Goal: Task Accomplishment & Management: Use online tool/utility

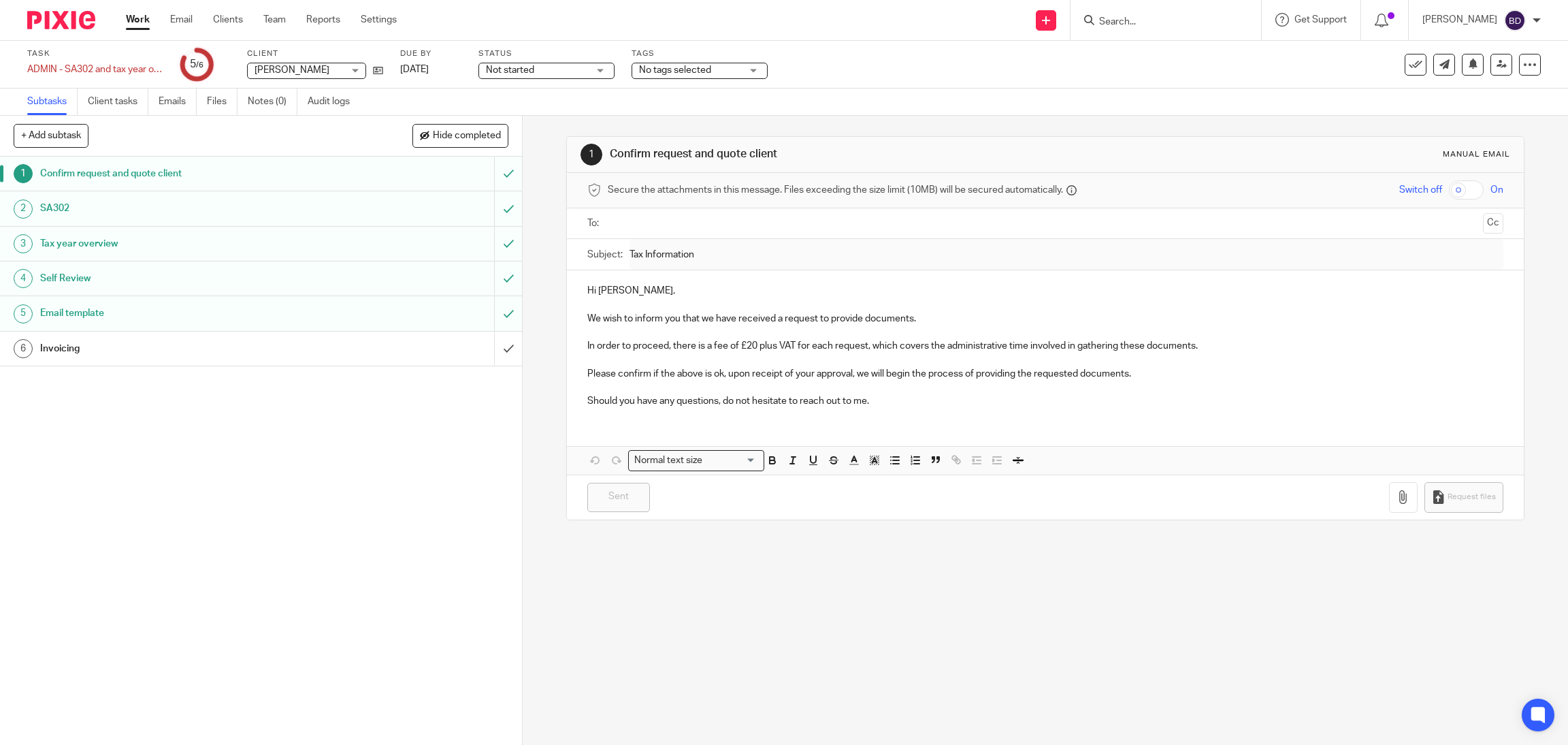
click at [98, 209] on h1 "SA302" at bounding box center [187, 208] width 294 height 20
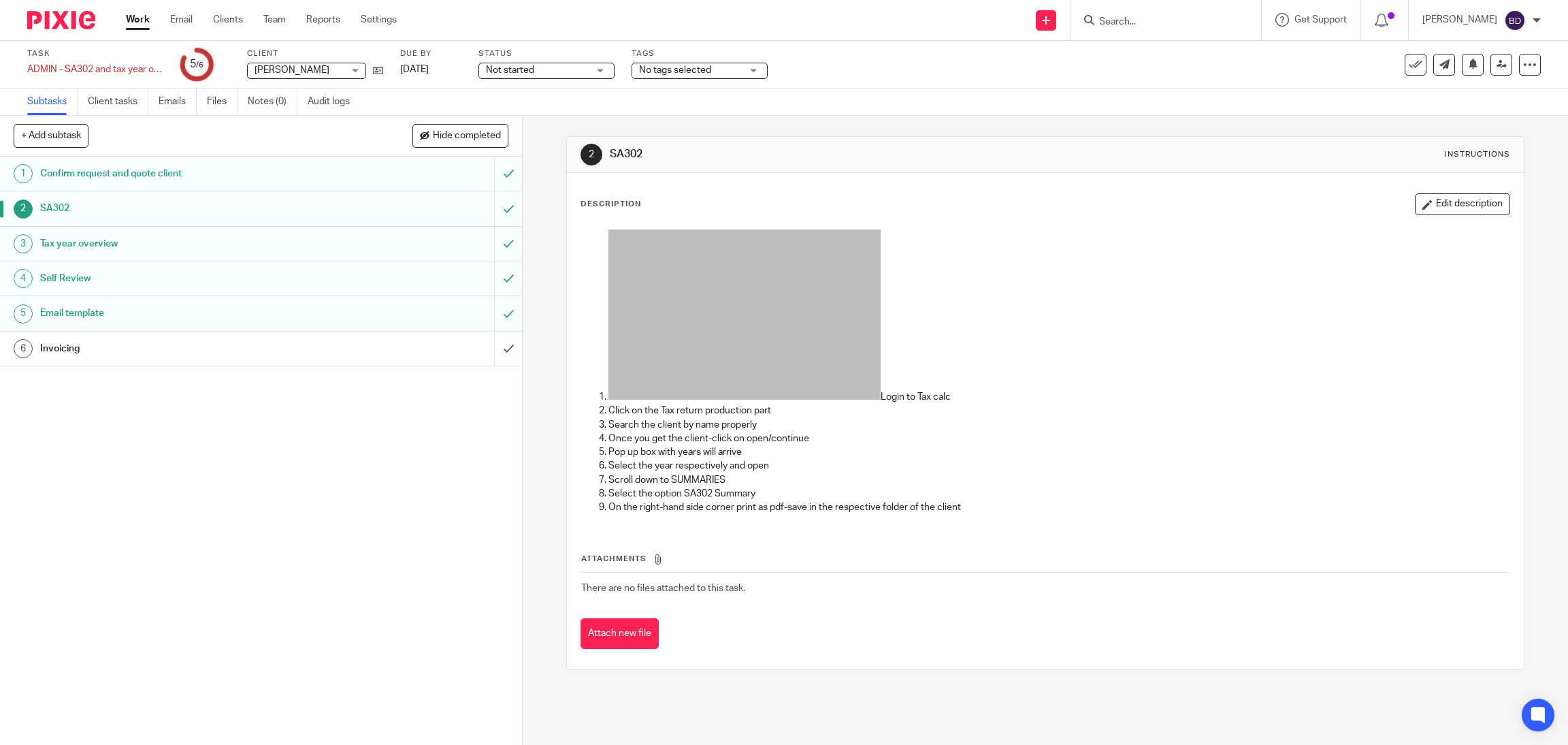
click at [72, 245] on h1 "Tax year overview" at bounding box center [187, 243] width 294 height 20
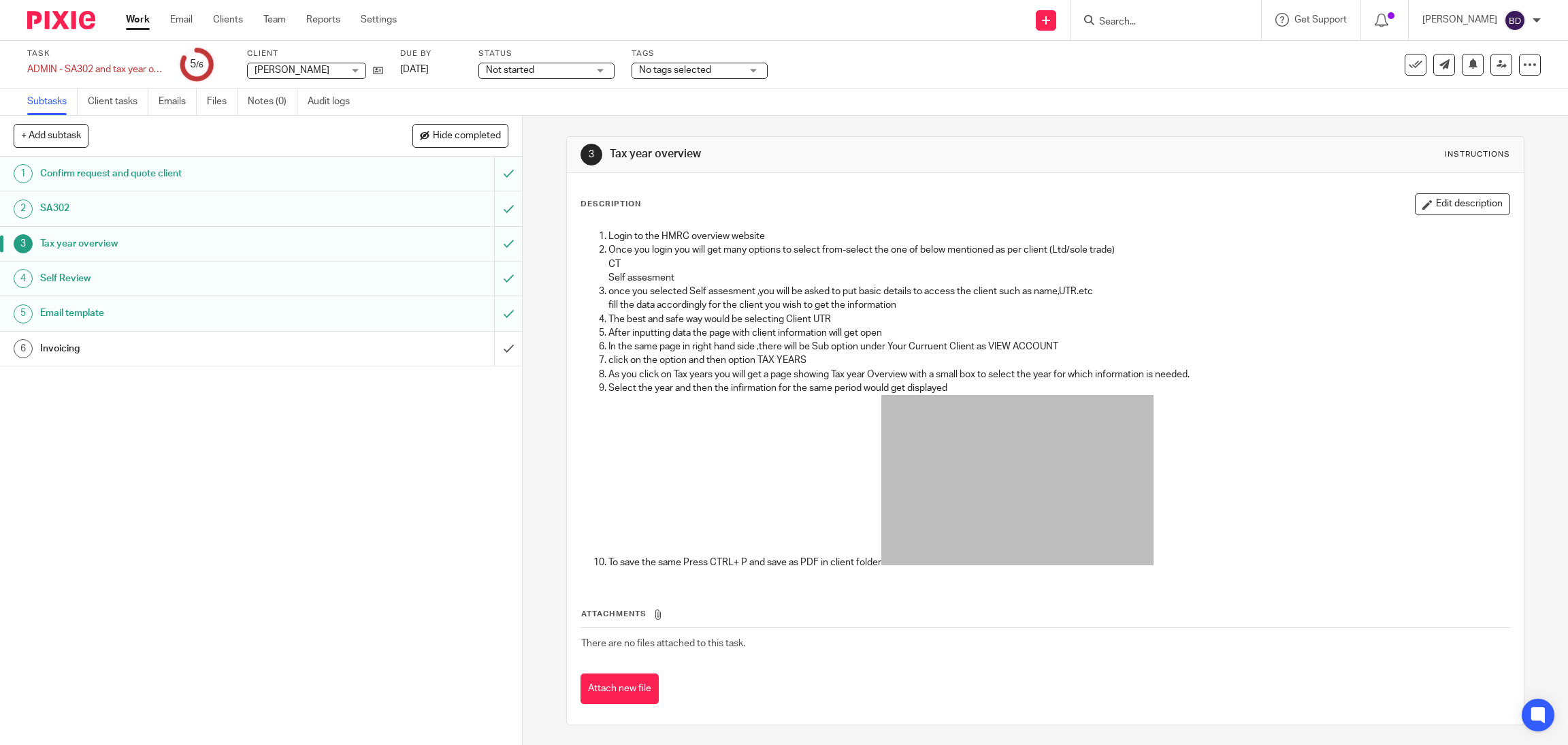
click at [80, 324] on link "5 Email template" at bounding box center [247, 313] width 494 height 34
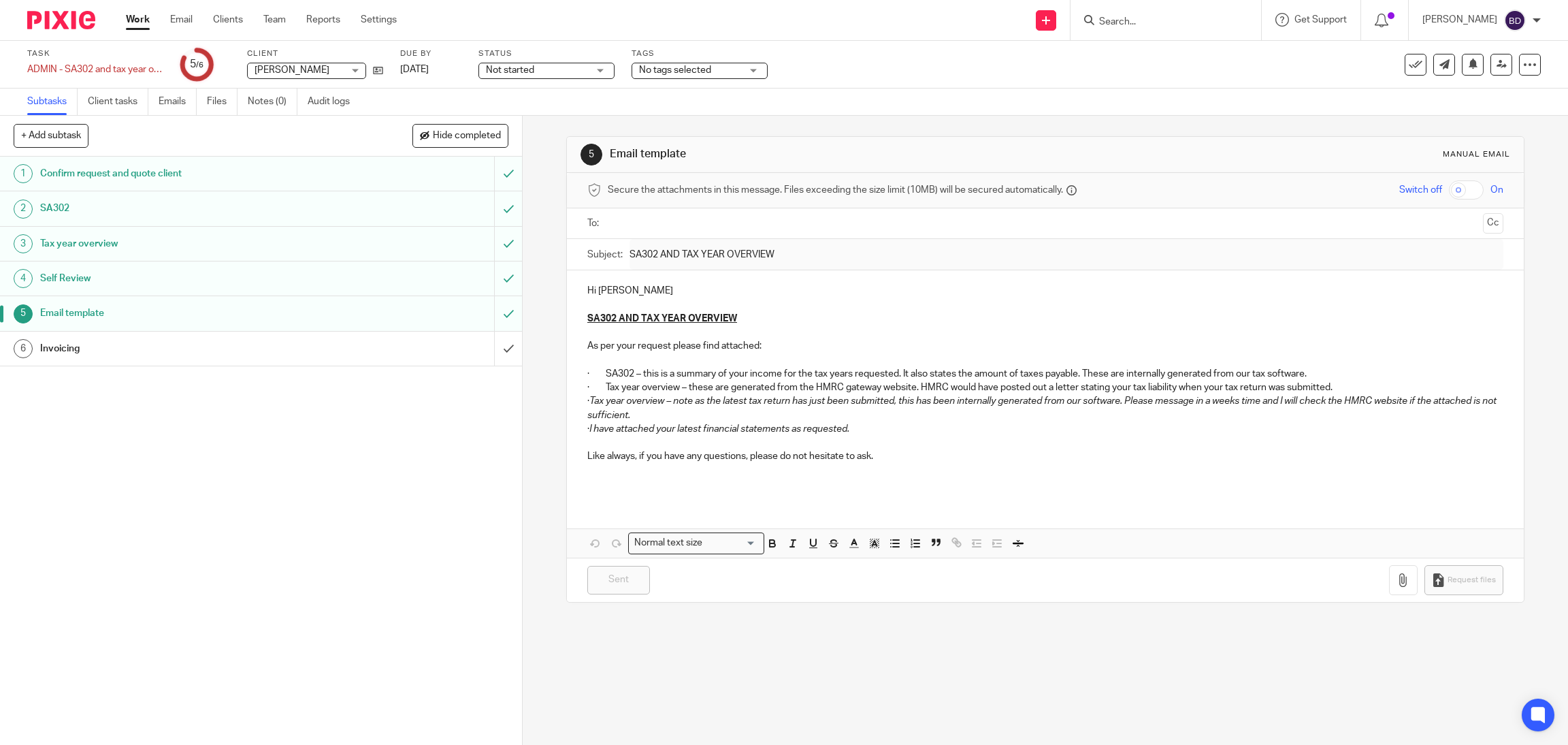
click at [49, 174] on h1 "Confirm request and quote client" at bounding box center [187, 174] width 294 height 20
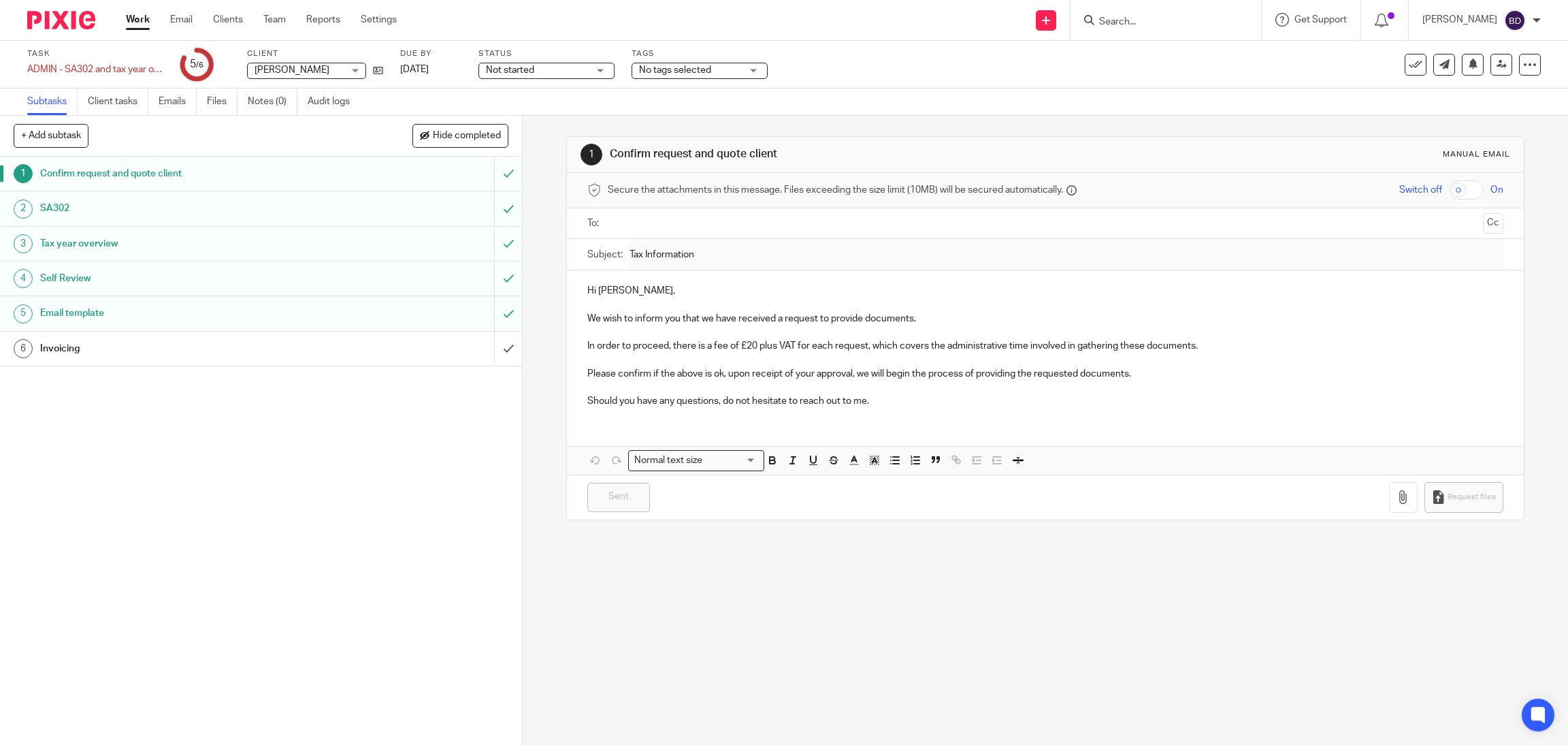
click at [118, 205] on h1 "SA302" at bounding box center [187, 208] width 294 height 20
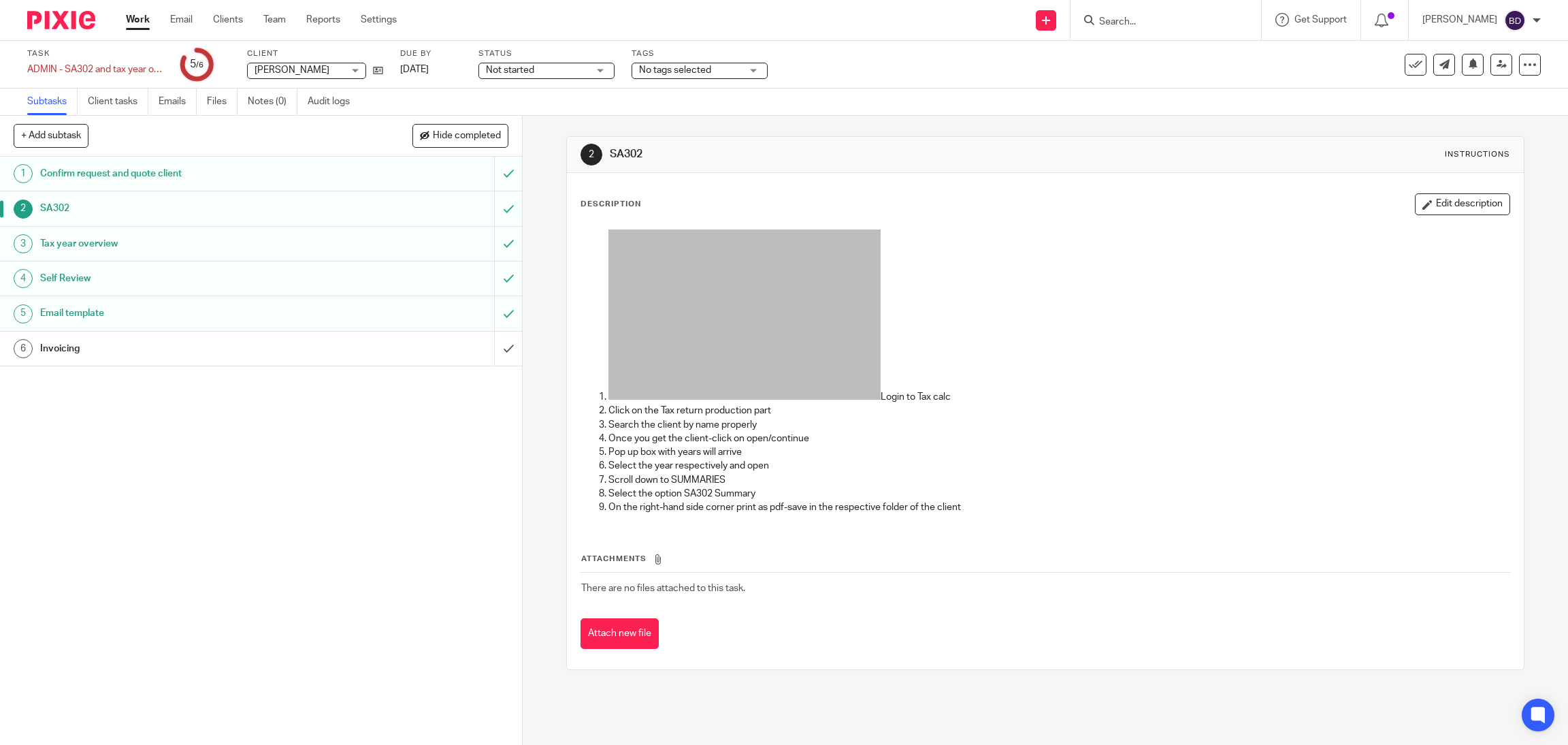
click at [77, 246] on h1 "Tax year overview" at bounding box center [187, 243] width 294 height 20
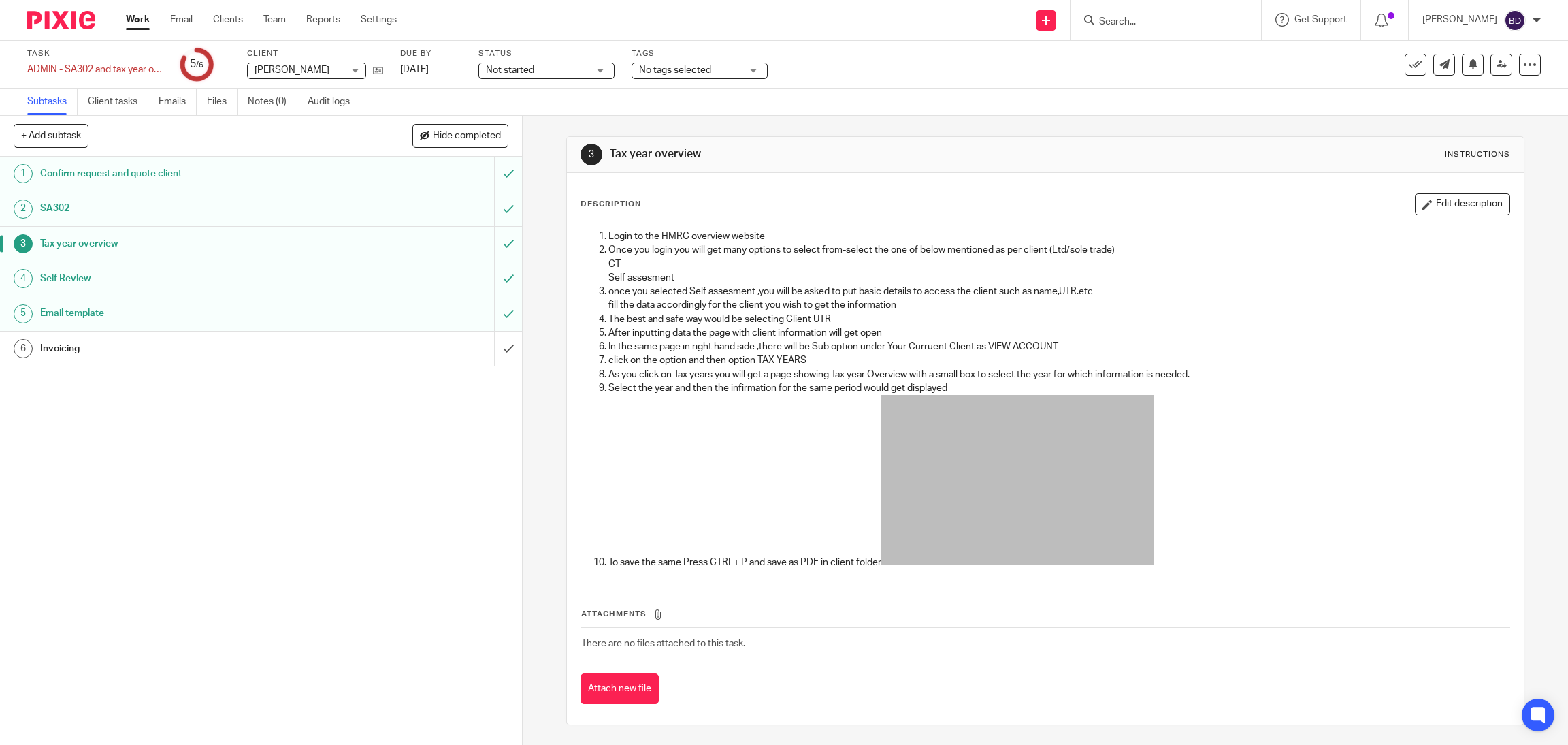
click at [123, 156] on link "1 Confirm request and quote client" at bounding box center [247, 173] width 494 height 34
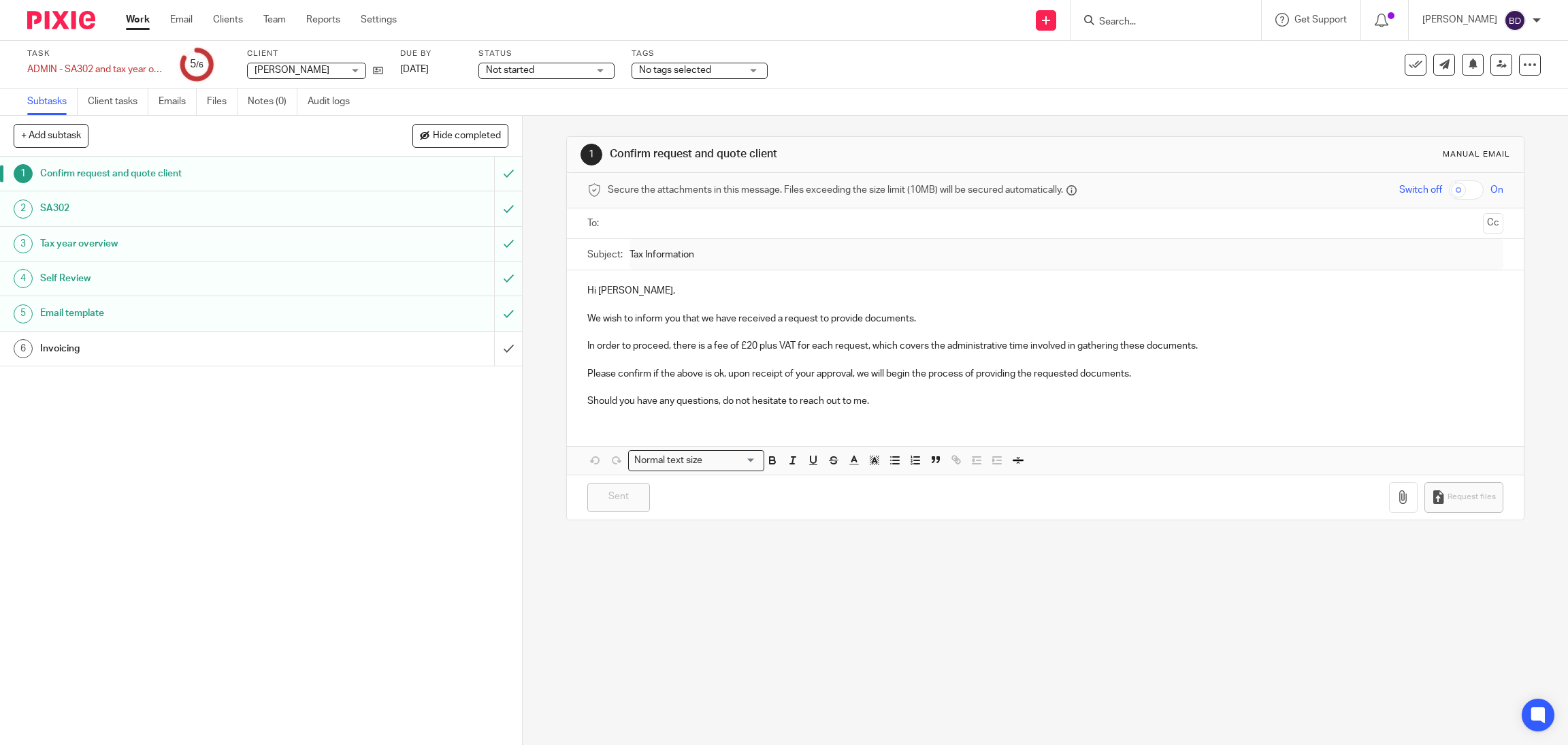
click at [85, 321] on h1 "Email template" at bounding box center [187, 313] width 294 height 20
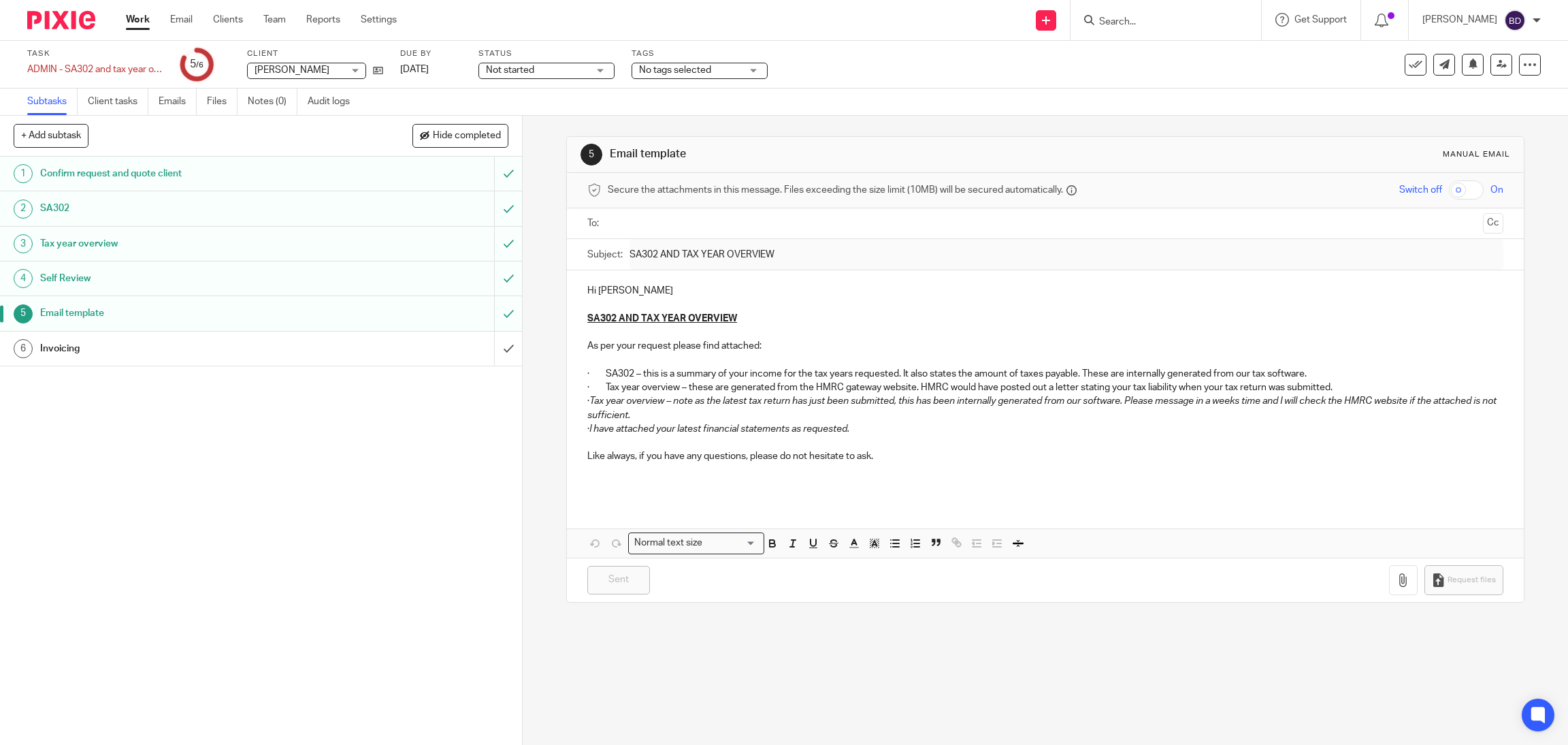
click at [175, 177] on h1 "Confirm request and quote client" at bounding box center [187, 174] width 294 height 20
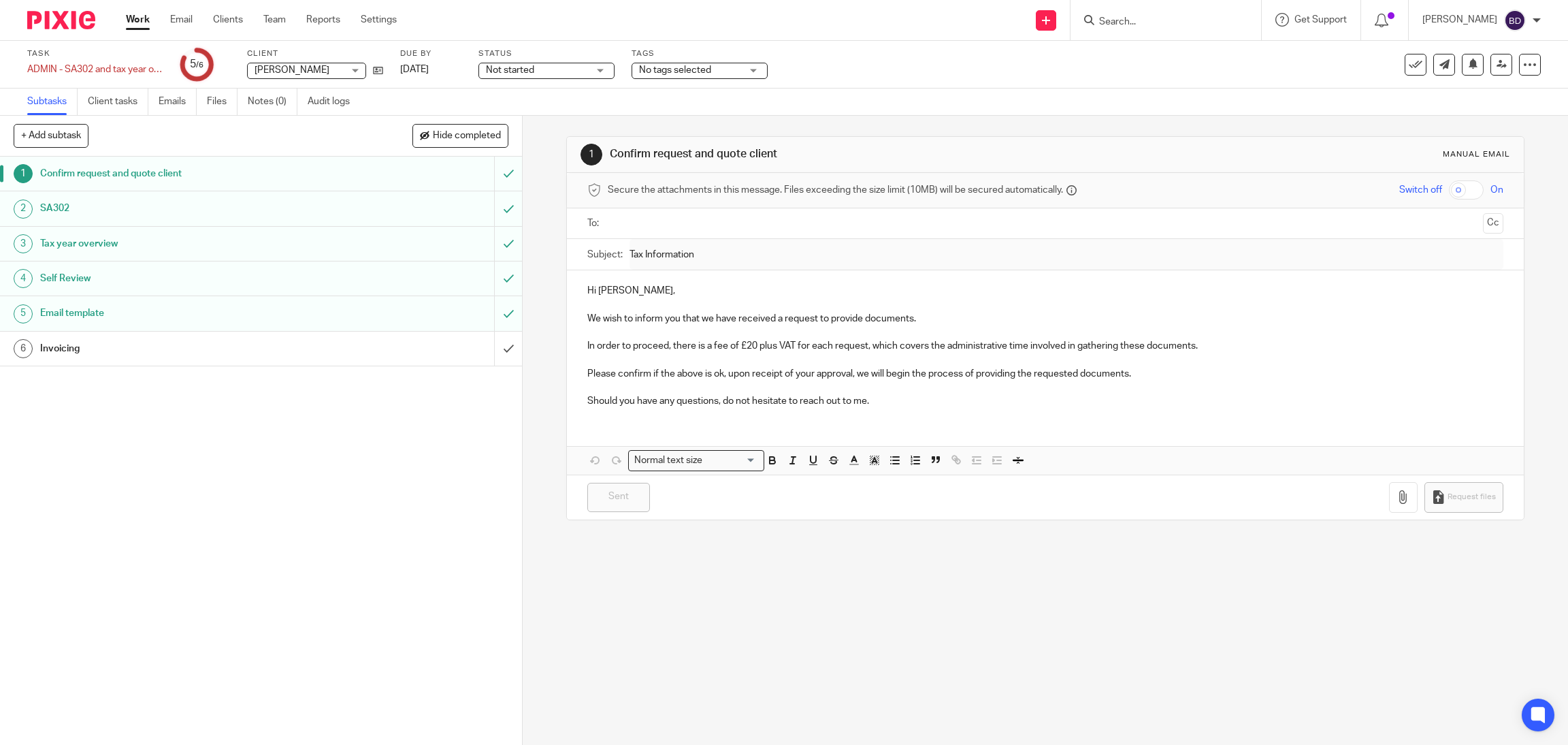
click at [40, 351] on h1 "Invoicing" at bounding box center [187, 348] width 294 height 20
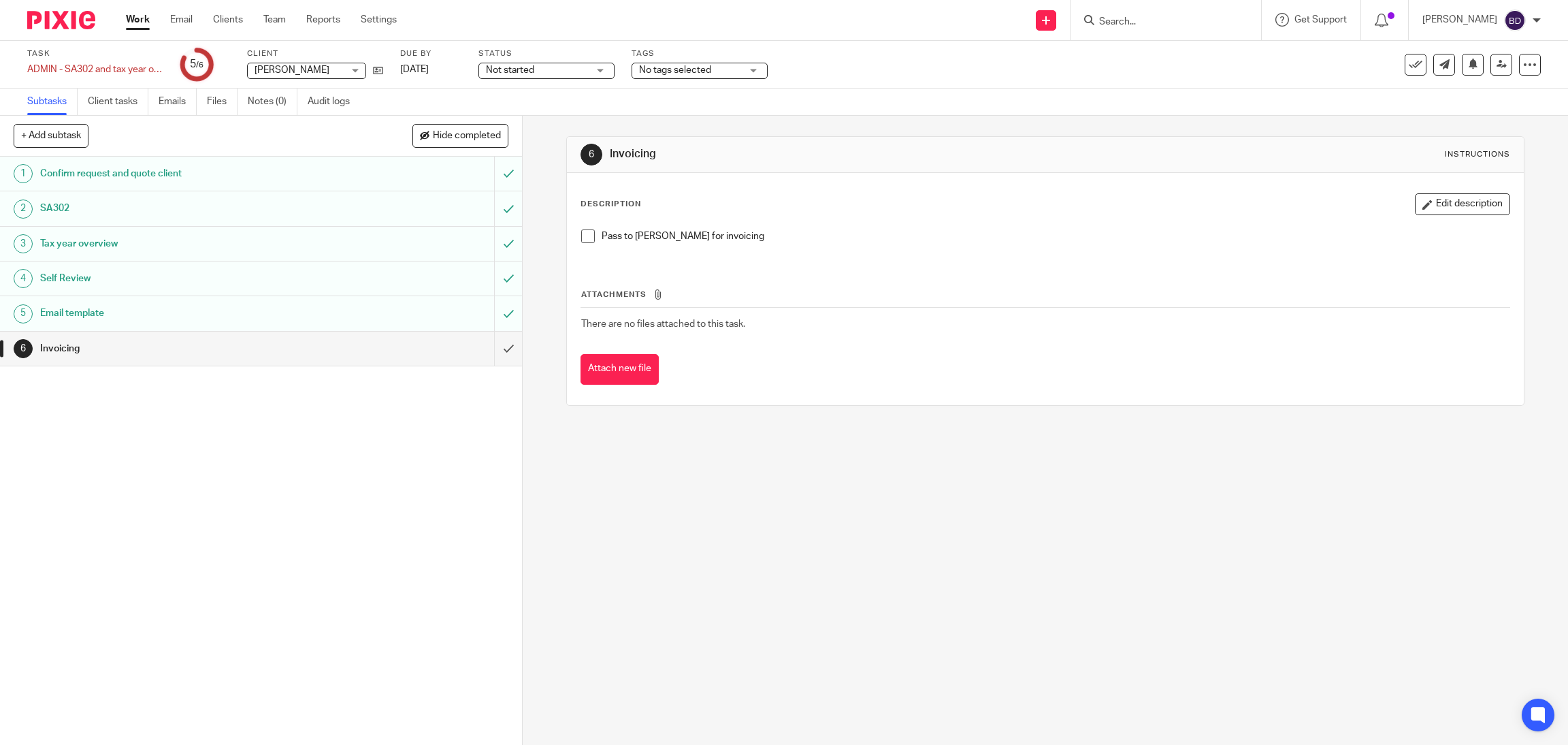
click at [247, 169] on h1 "Confirm request and quote client" at bounding box center [187, 174] width 294 height 20
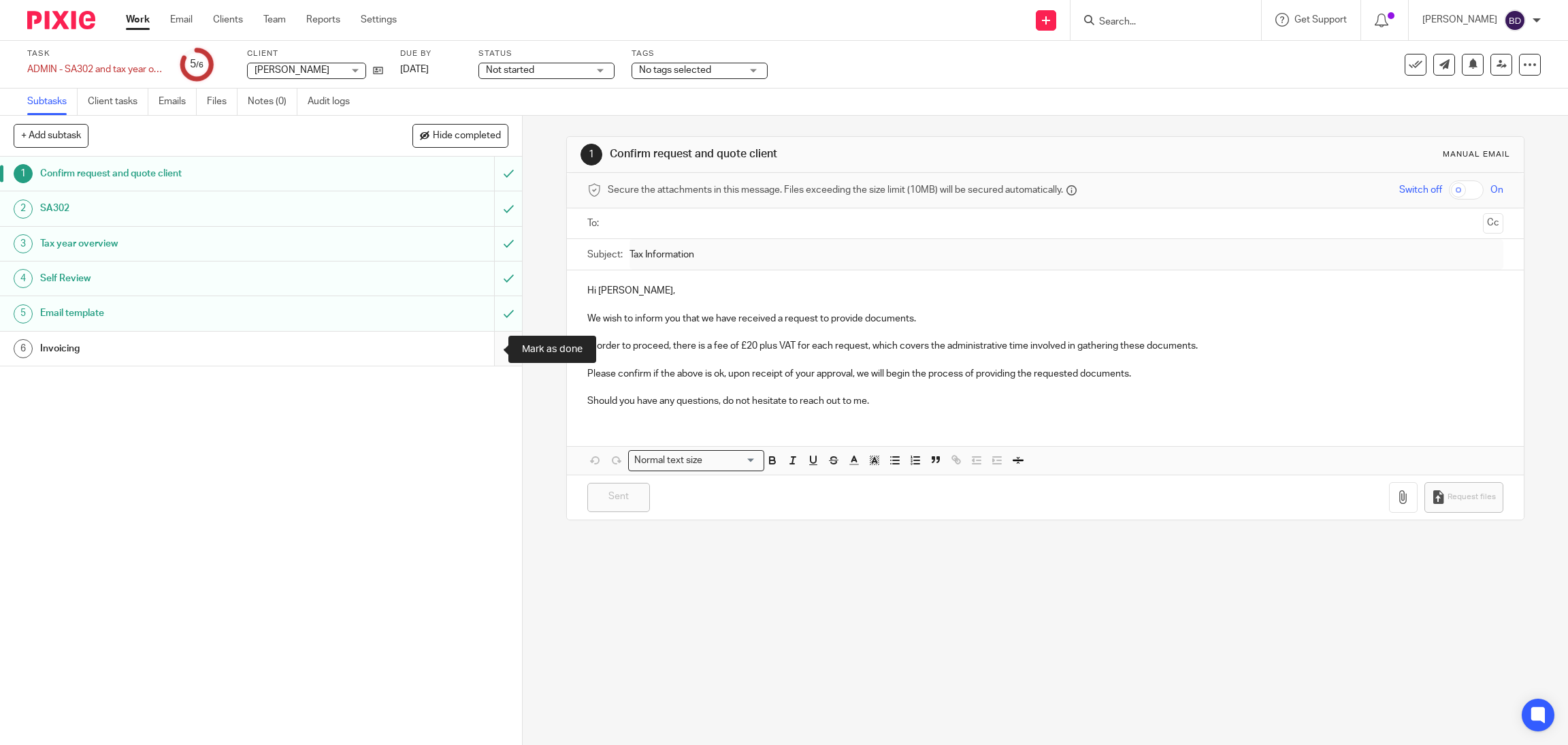
click at [485, 355] on input "submit" at bounding box center [261, 348] width 522 height 34
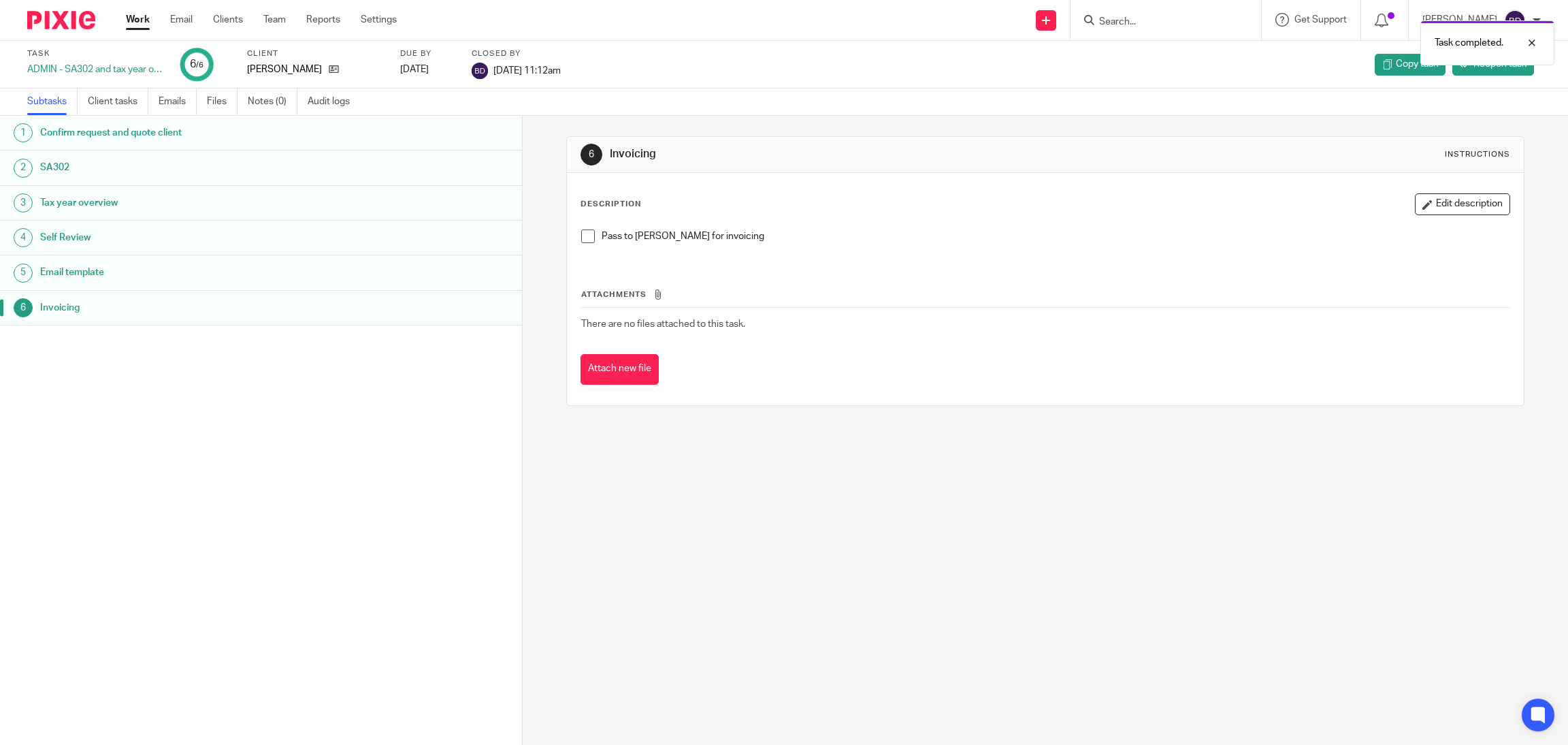
click at [93, 59] on div "Task ADMIN - SA302 and tax year overview" at bounding box center [95, 65] width 136 height 33
click at [134, 22] on link "Work" at bounding box center [137, 19] width 24 height 14
